Goal: Find specific page/section: Find specific page/section

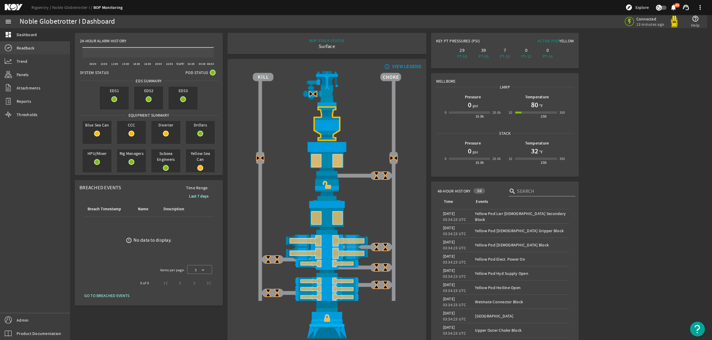
click at [30, 45] on span "Readback" at bounding box center [26, 48] width 18 height 6
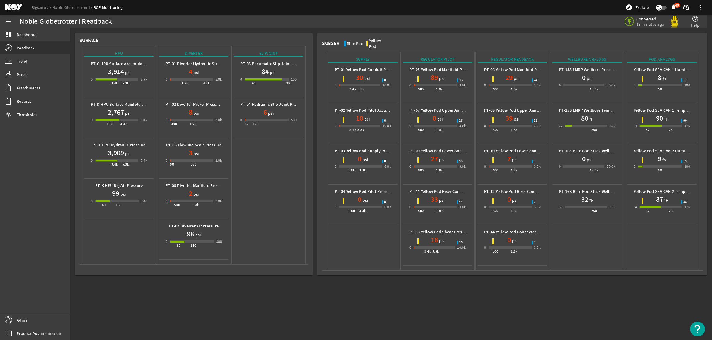
click at [15, 10] on mat-icon at bounding box center [18, 7] width 27 height 7
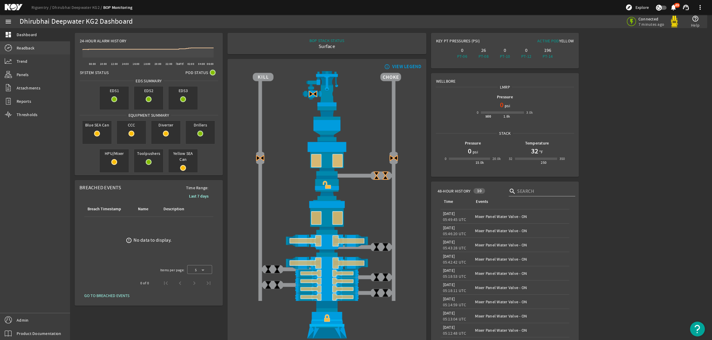
click at [39, 49] on link "Readback" at bounding box center [35, 48] width 70 height 13
